Goal: Find contact information: Find contact information

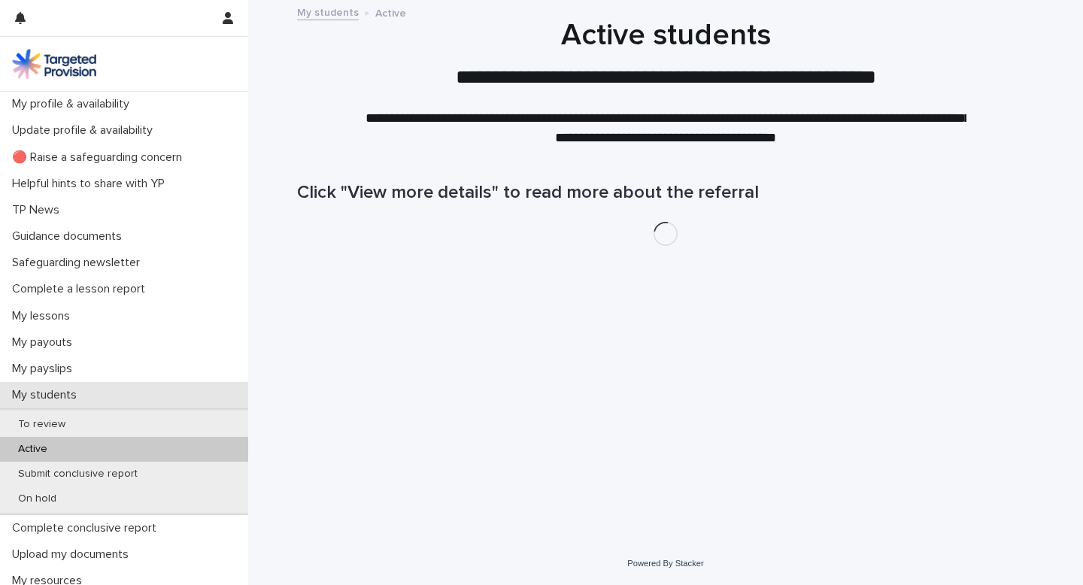
click at [95, 387] on div "My students" at bounding box center [124, 395] width 248 height 26
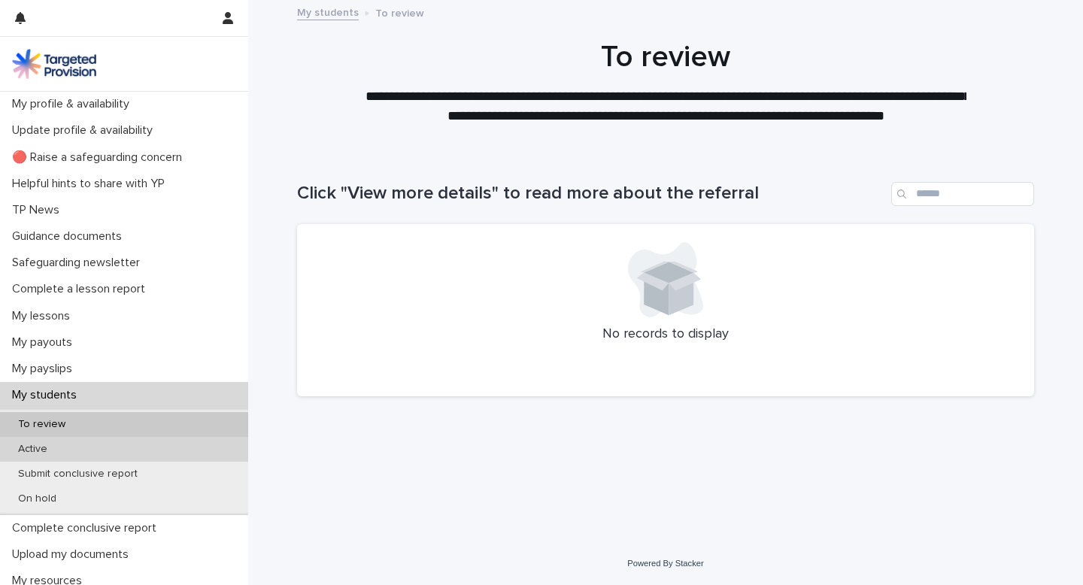
click at [146, 450] on div "Active" at bounding box center [124, 449] width 248 height 25
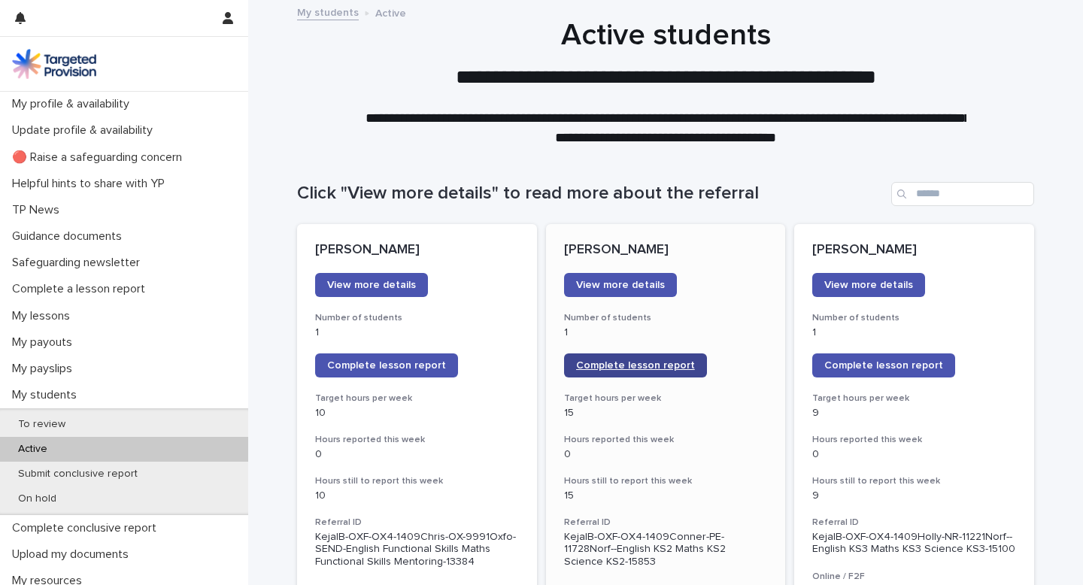
click at [644, 362] on span "Complete lesson report" at bounding box center [635, 365] width 119 height 11
click at [746, 319] on h3 "Number of students" at bounding box center [666, 318] width 204 height 12
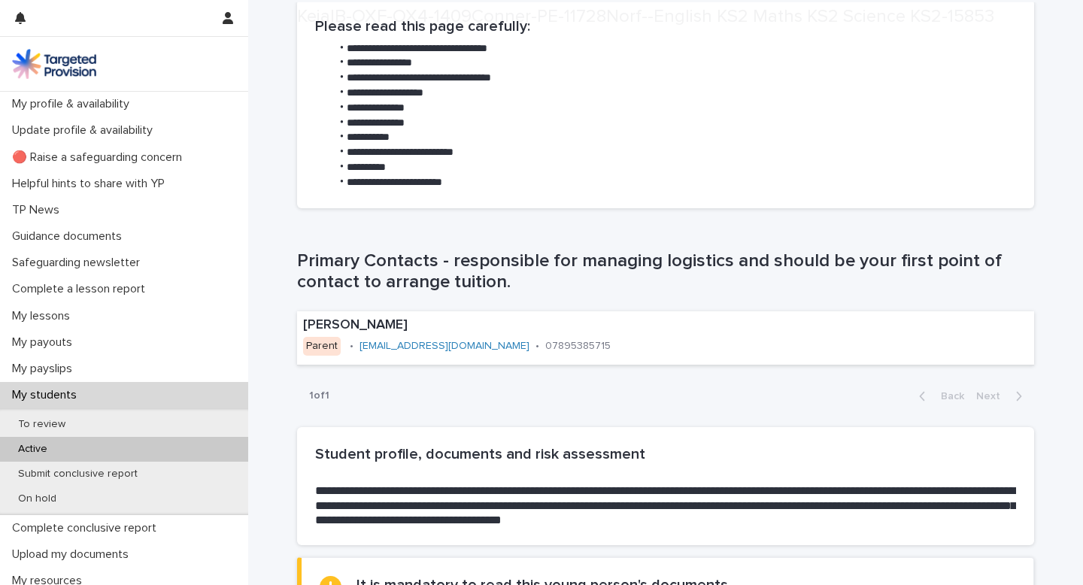
scroll to position [936, 0]
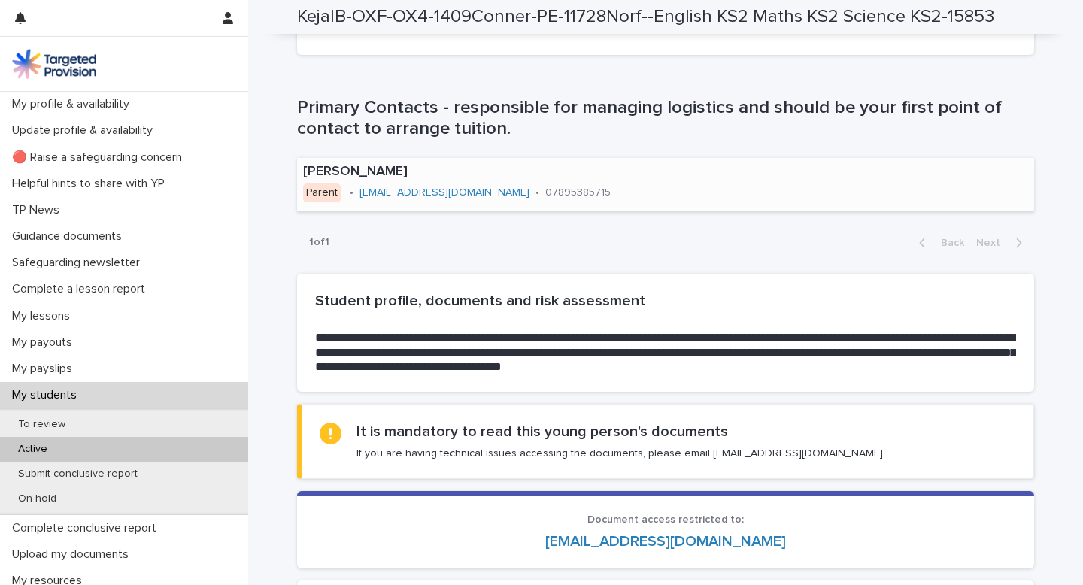
click at [470, 192] on link "[EMAIL_ADDRESS][DOMAIN_NAME]" at bounding box center [444, 192] width 170 height 11
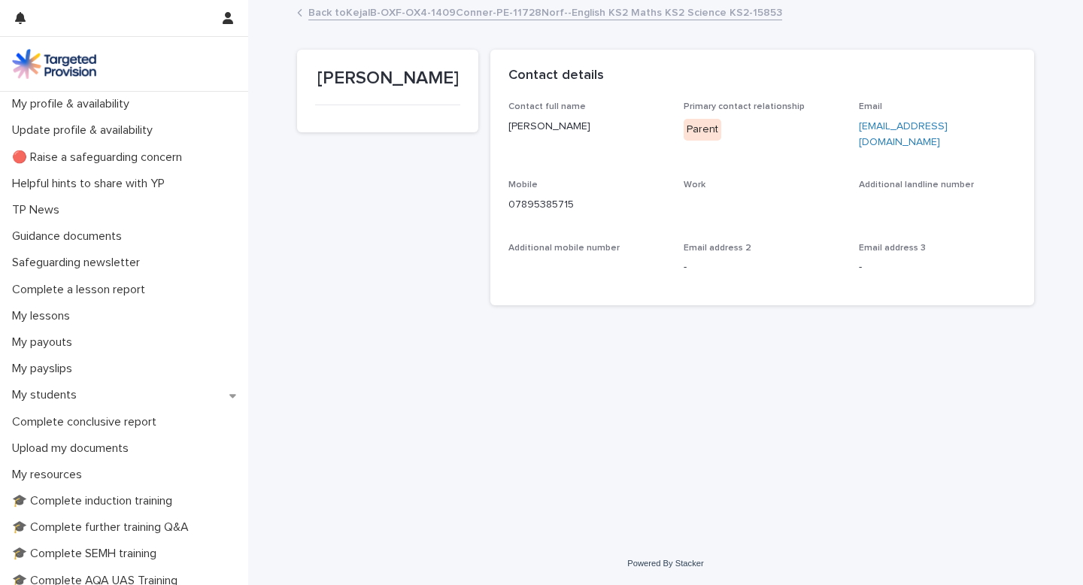
click at [878, 116] on div "[EMAIL_ADDRESS][DOMAIN_NAME]" at bounding box center [937, 133] width 157 height 35
click at [878, 117] on div "[EMAIL_ADDRESS][DOMAIN_NAME]" at bounding box center [937, 133] width 157 height 35
click at [876, 123] on link "[EMAIL_ADDRESS][DOMAIN_NAME]" at bounding box center [903, 134] width 89 height 26
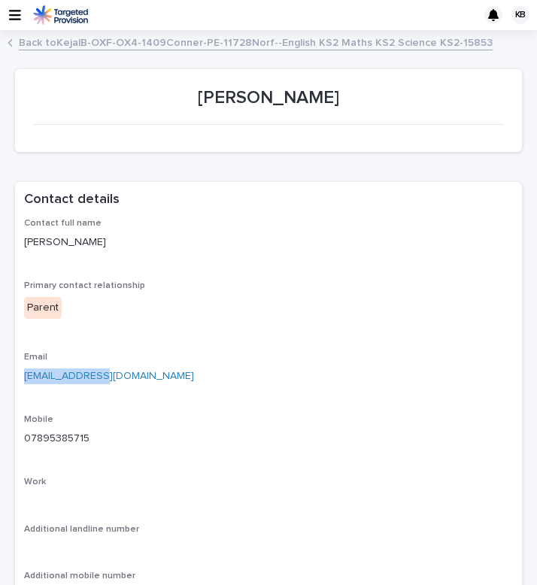
click at [12, 39] on icon at bounding box center [10, 43] width 5 height 8
click at [11, 41] on icon at bounding box center [10, 43] width 5 height 8
click at [11, 50] on div "Back to KejalB-OXF-OX4-1409Conner-PE-11728Norf--English KS2 Maths KS2 Science K…" at bounding box center [268, 43] width 537 height 21
click at [265, 102] on p "[PERSON_NAME]" at bounding box center [268, 98] width 471 height 22
